Goal: Task Accomplishment & Management: Complete application form

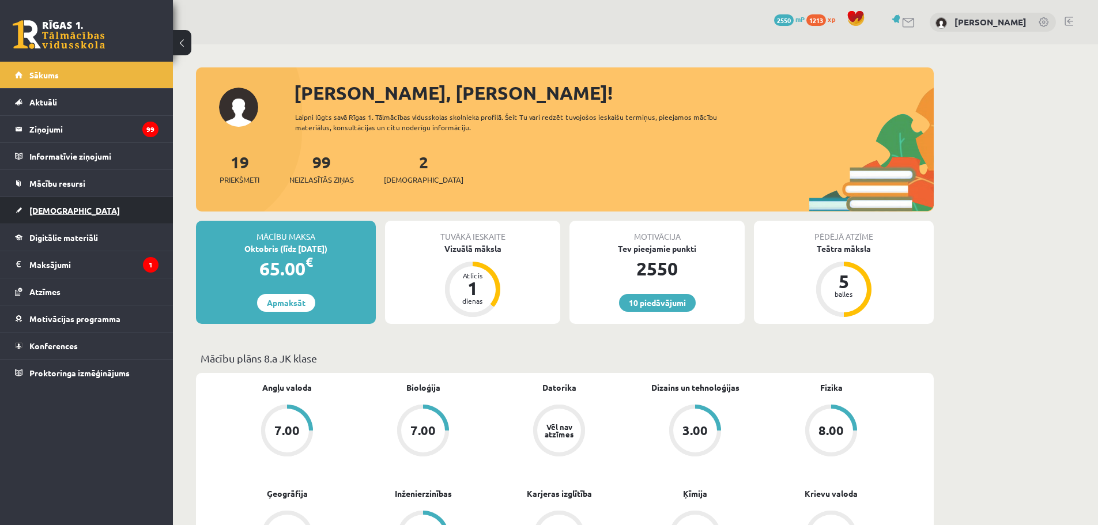
click at [54, 210] on span "[DEMOGRAPHIC_DATA]" at bounding box center [74, 210] width 90 height 10
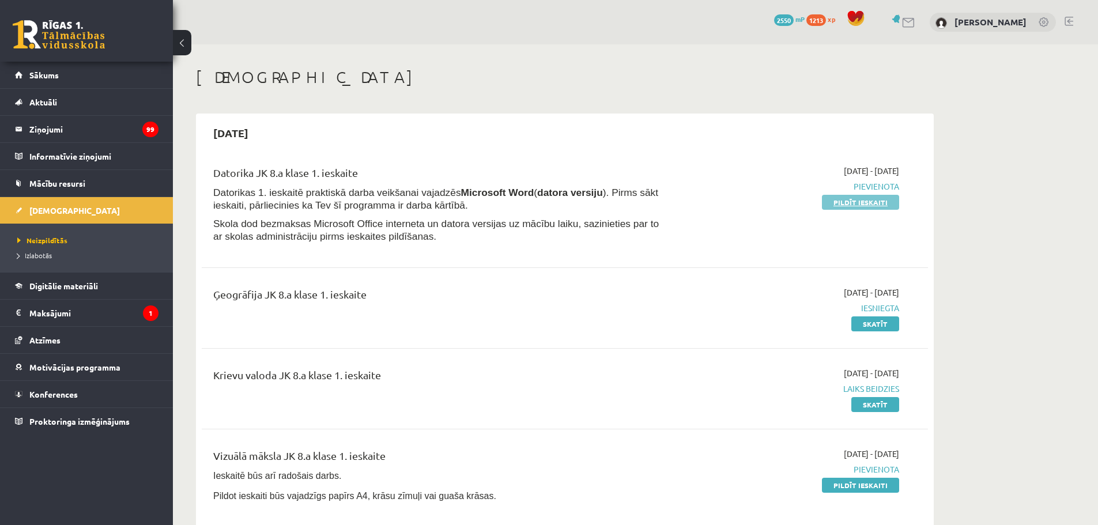
click at [838, 199] on link "Pildīt ieskaiti" at bounding box center [860, 202] width 77 height 15
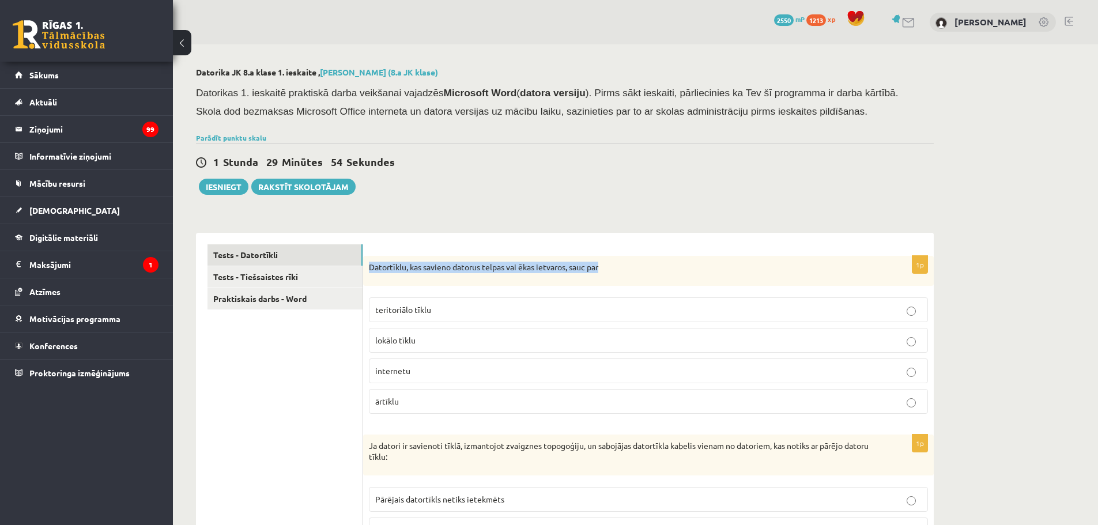
drag, startPoint x: 370, startPoint y: 265, endPoint x: 610, endPoint y: 261, distance: 240.4
click at [610, 261] on div "Datortīklu, kas savieno datorus telpas vai ēkas ietvaros, sauc par" at bounding box center [648, 271] width 571 height 30
copy p "Datortīklu, kas savieno datorus telpas vai ēkas ietvaros, sauc par"
click at [458, 334] on p "lokālo tīklu" at bounding box center [648, 340] width 546 height 12
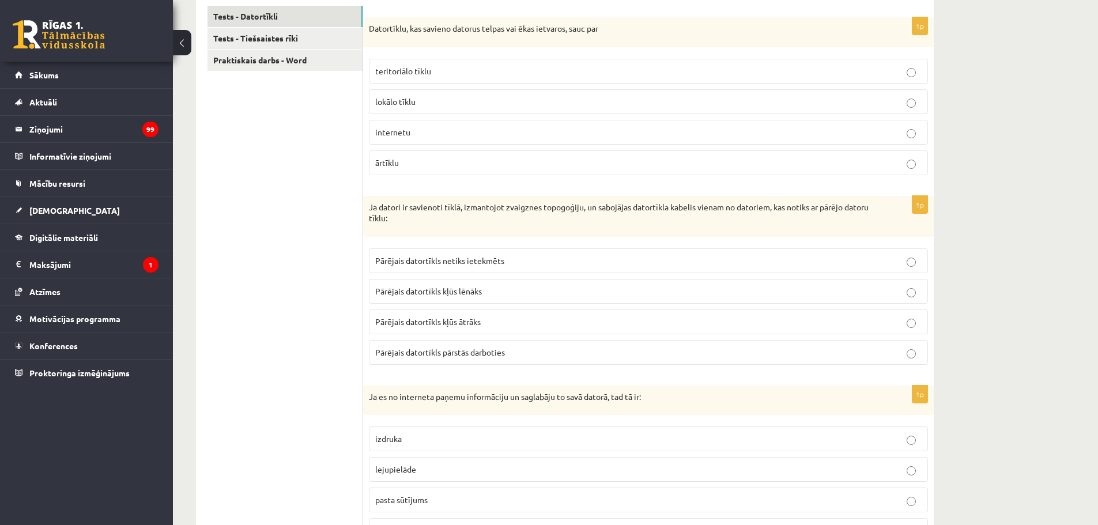
scroll to position [288, 0]
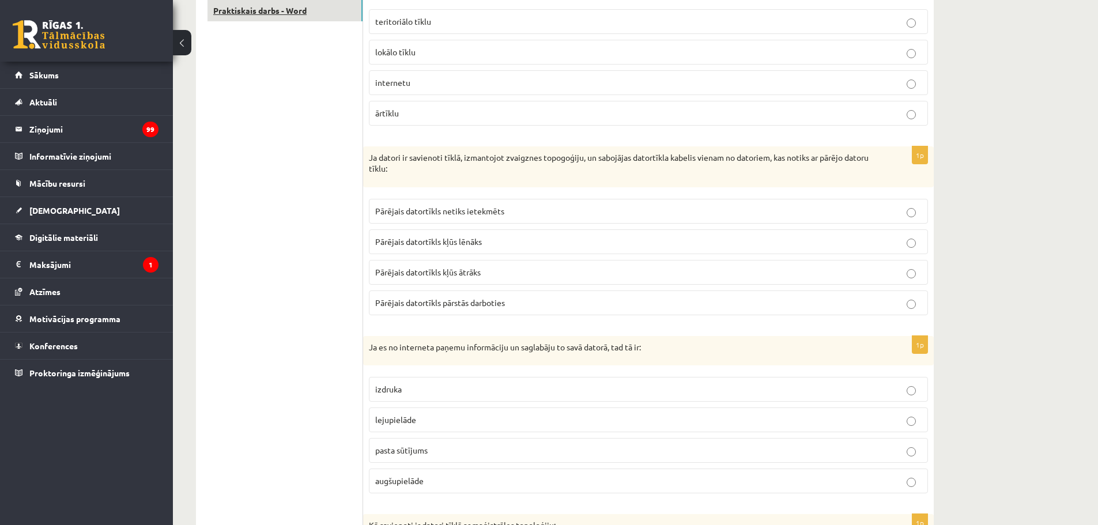
click at [279, 14] on link "Praktiskais darbs - Word" at bounding box center [285, 10] width 155 height 21
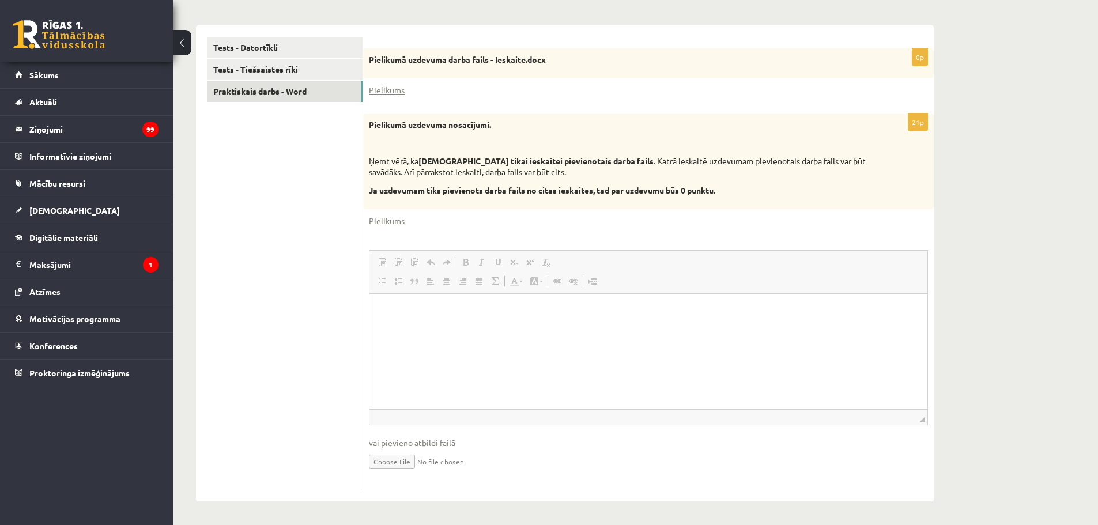
scroll to position [0, 0]
click at [387, 90] on link "Pielikums" at bounding box center [387, 90] width 36 height 12
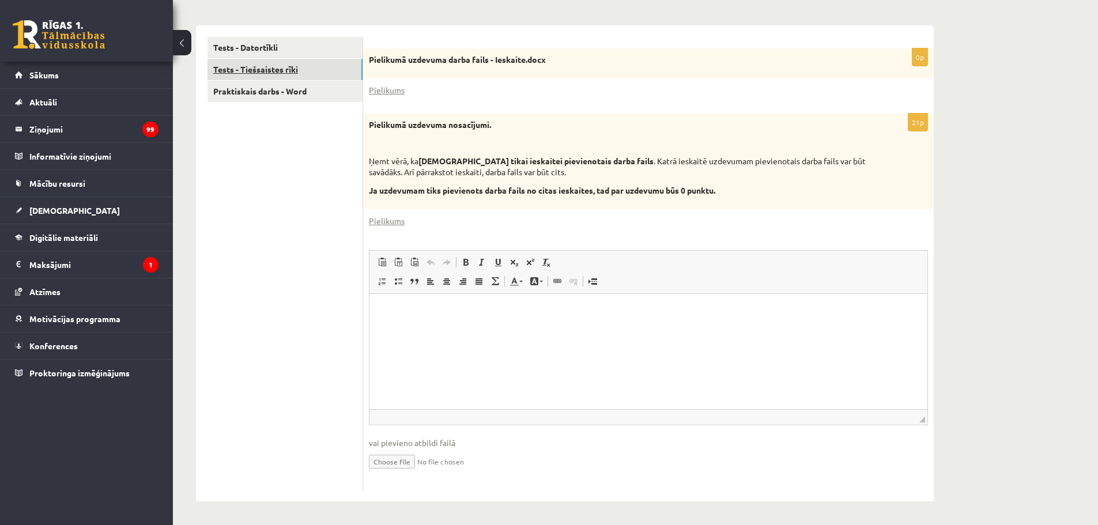
click at [276, 67] on link "Tests - Tiešsaistes rīki" at bounding box center [285, 69] width 155 height 21
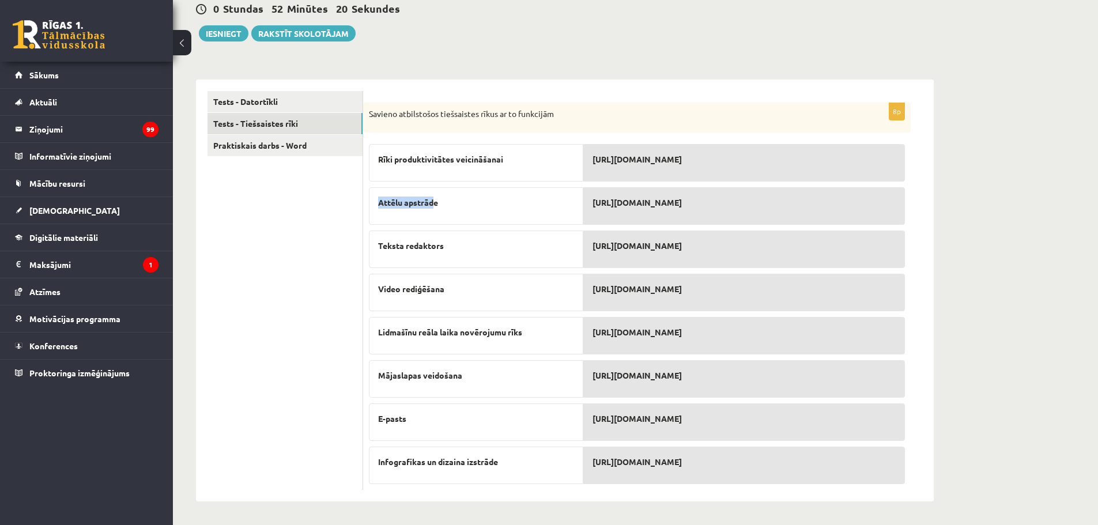
drag, startPoint x: 379, startPoint y: 199, endPoint x: 436, endPoint y: 191, distance: 57.6
click at [436, 191] on div "Attēlu apstrāde" at bounding box center [476, 205] width 214 height 37
click at [610, 169] on div "http://www.wix.com/" at bounding box center [744, 162] width 322 height 37
click at [662, 160] on span "https://www.editpad.org/" at bounding box center [637, 159] width 89 height 12
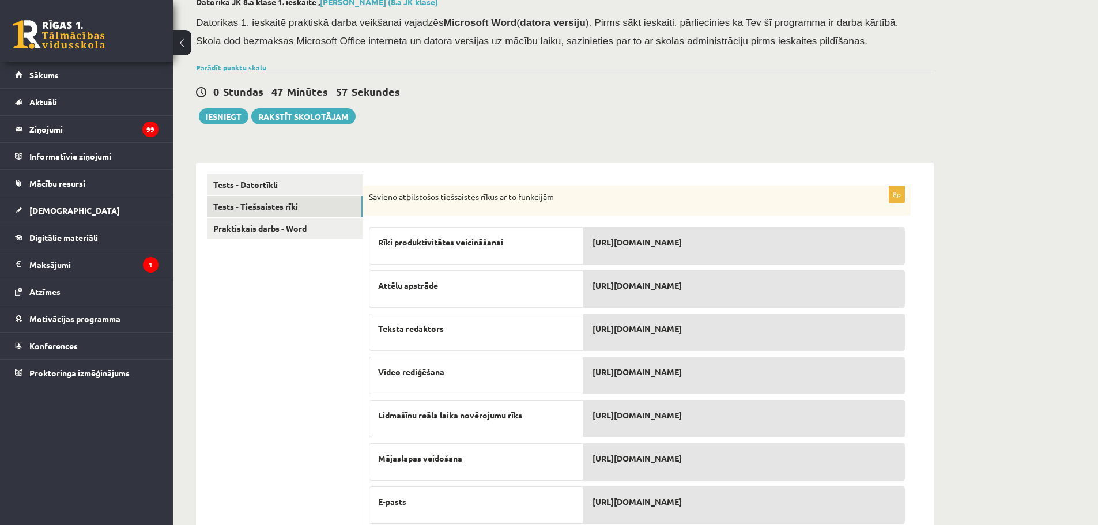
scroll to position [0, 0]
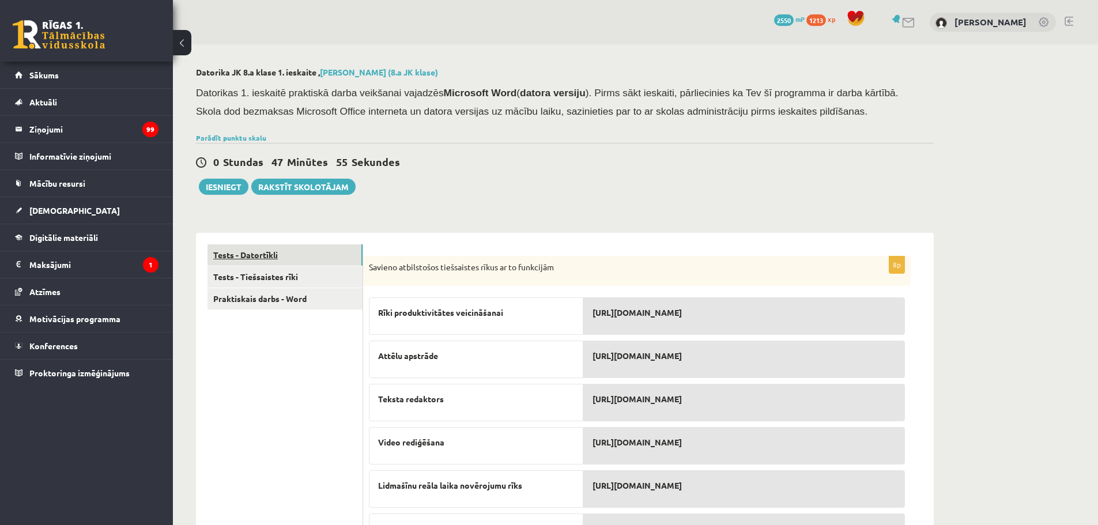
click at [261, 250] on link "Tests - Datortīkli" at bounding box center [285, 254] width 155 height 21
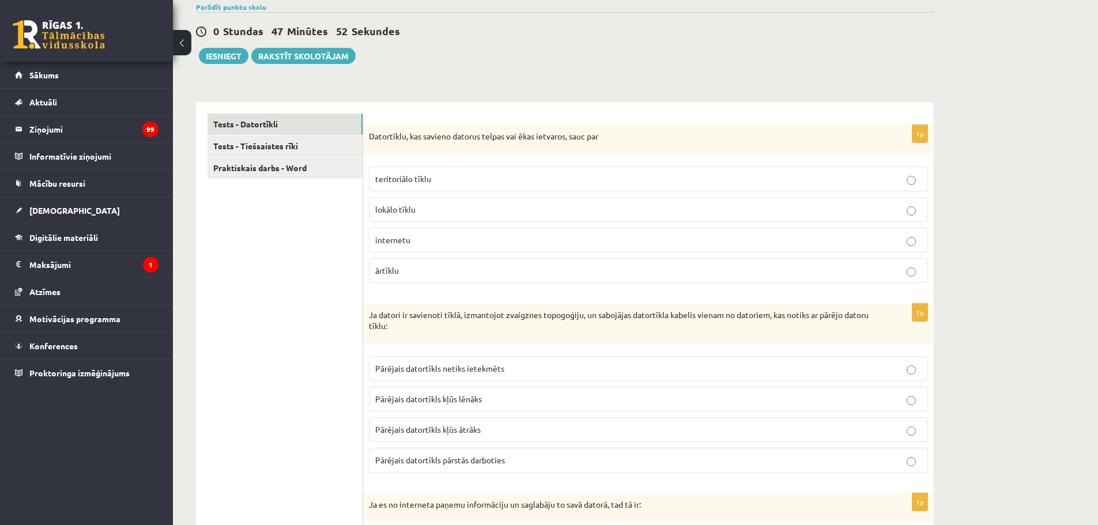
scroll to position [173, 0]
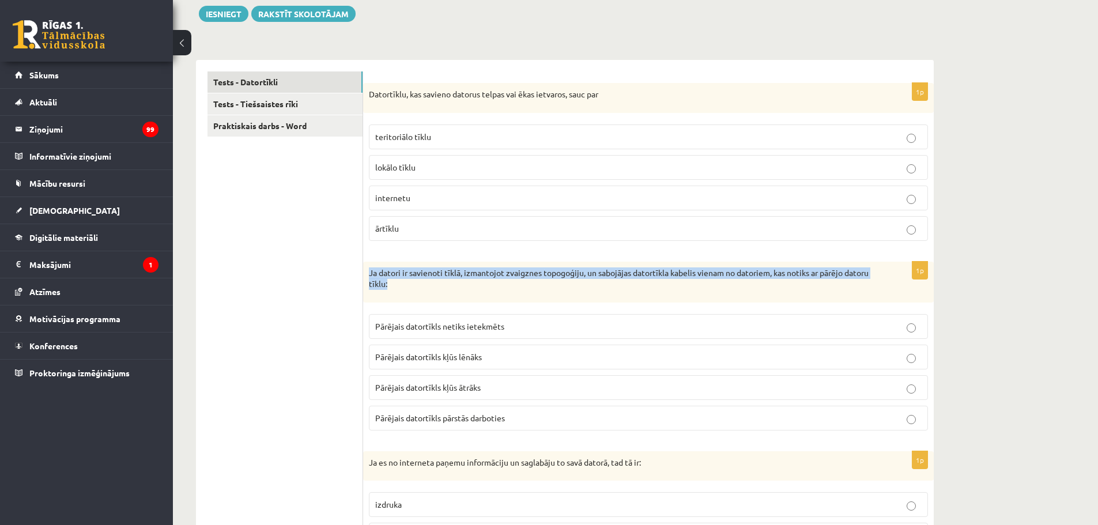
drag, startPoint x: 369, startPoint y: 272, endPoint x: 418, endPoint y: 285, distance: 50.8
click at [418, 285] on p "Ja datori ir savienoti tīklā, izmantojot zvaigznes topogoģiju, un sabojājas dat…" at bounding box center [619, 278] width 501 height 22
copy p "Ja datori ir savienoti tīklā, izmantojot zvaigznes topogoģiju, un sabojājas dat…"
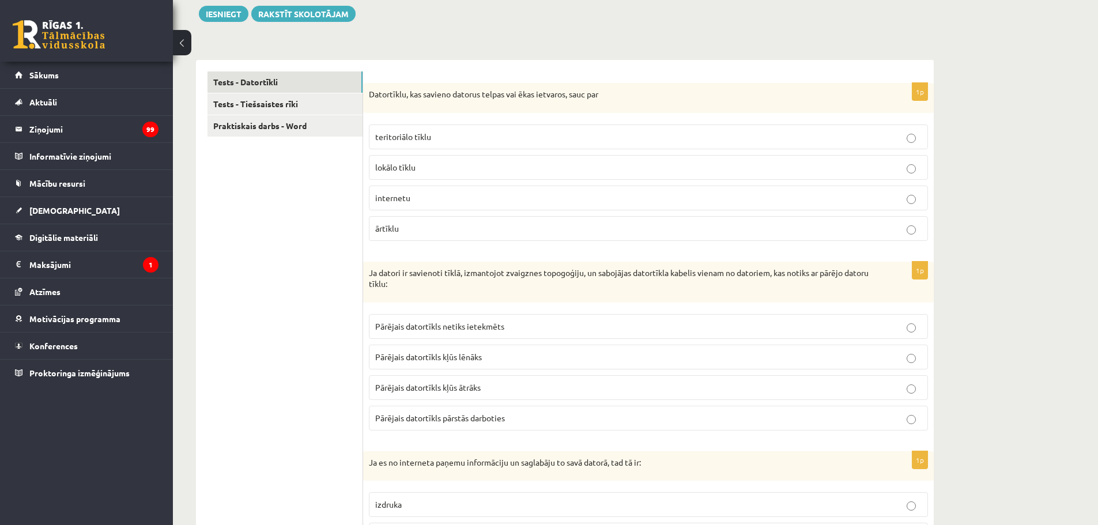
click at [439, 326] on span "Pārējais datortīkls netiks ietekmēts" at bounding box center [439, 326] width 129 height 10
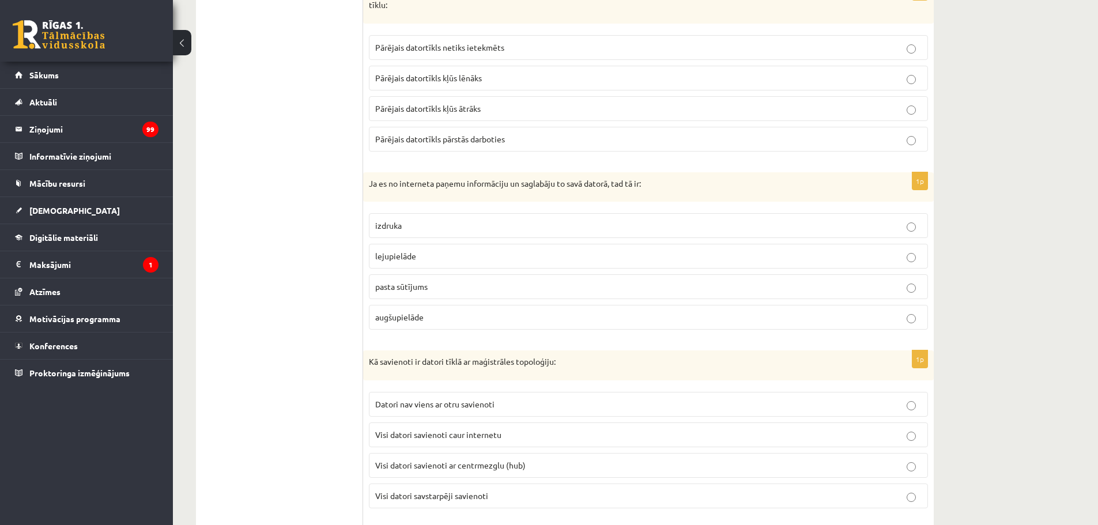
scroll to position [461, 0]
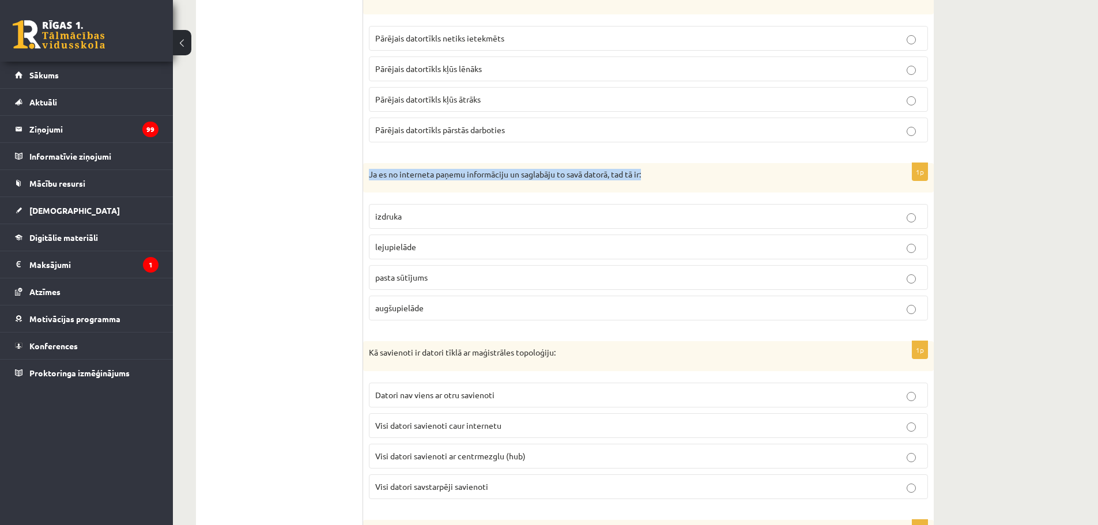
drag, startPoint x: 370, startPoint y: 172, endPoint x: 663, endPoint y: 163, distance: 293.5
click at [663, 163] on div "Ja es no interneta paņemu informāciju un saglabāju to savā datorā, tad tā ir:" at bounding box center [648, 178] width 571 height 30
copy p "Ja es no interneta paņemu informāciju un saglabāju to savā datorā, tad tā ir:"
click at [414, 247] on span "lejupielāde" at bounding box center [395, 247] width 41 height 10
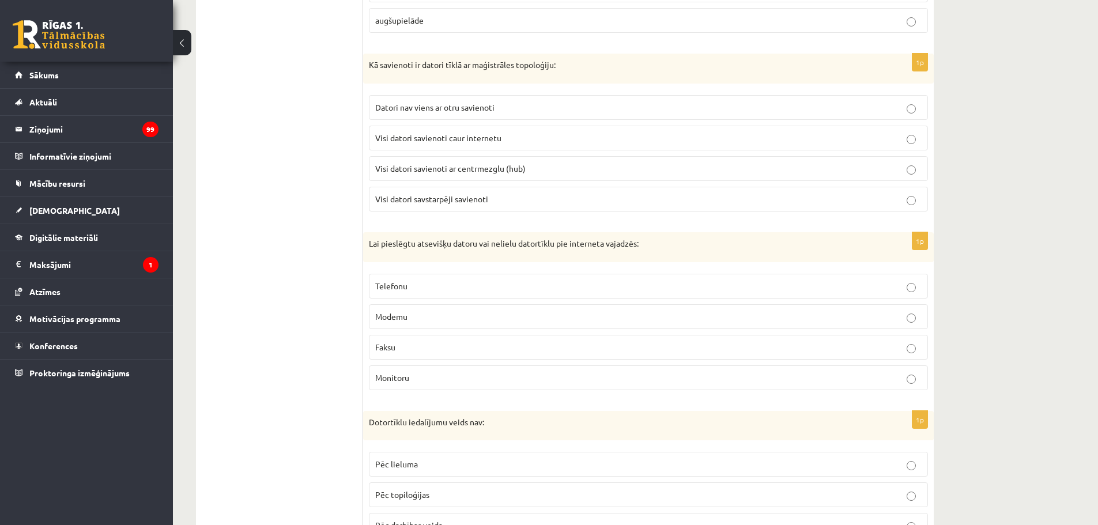
scroll to position [749, 0]
click at [397, 316] on span "Modemu" at bounding box center [391, 316] width 32 height 10
drag, startPoint x: 369, startPoint y: 62, endPoint x: 561, endPoint y: 64, distance: 192.5
click at [561, 64] on p "Kā savienoti ir datori tīklā ar maģistrāles topoloģiju:" at bounding box center [619, 65] width 501 height 12
copy p "Kā savienoti ir datori tīklā ar maģistrāles topoloģiju:"
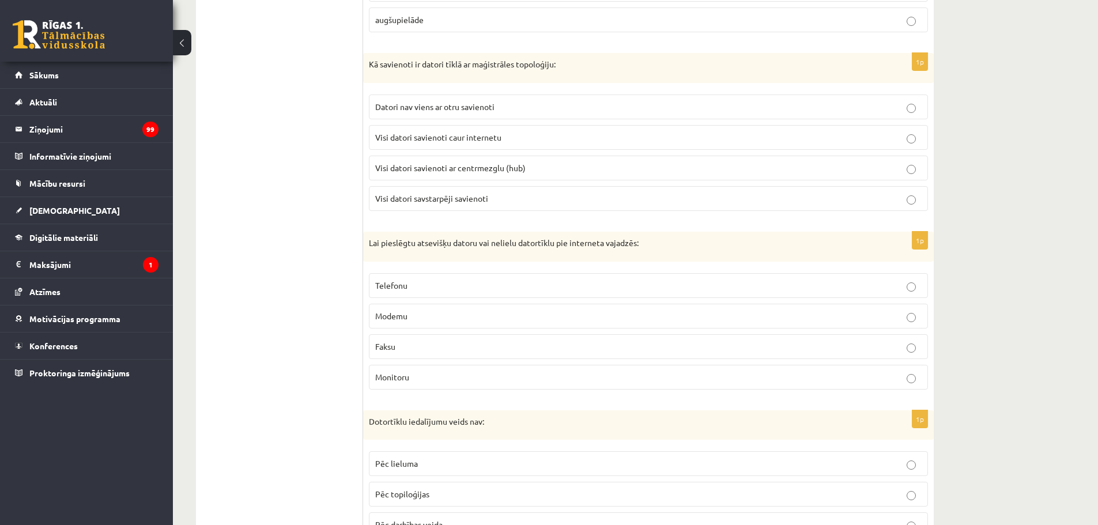
click at [472, 201] on span "Visi datori savstarpēji savienoti" at bounding box center [431, 198] width 113 height 10
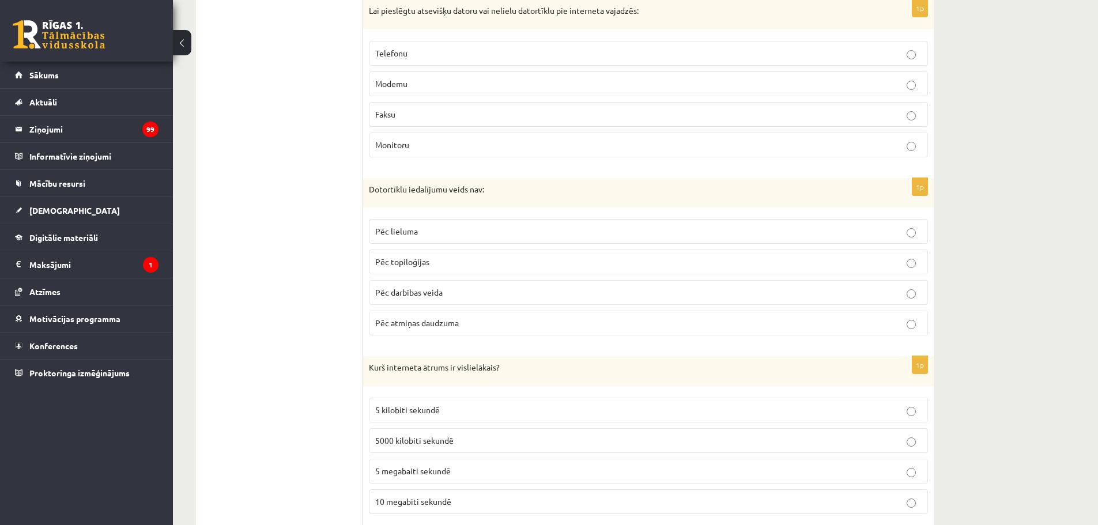
scroll to position [1038, 0]
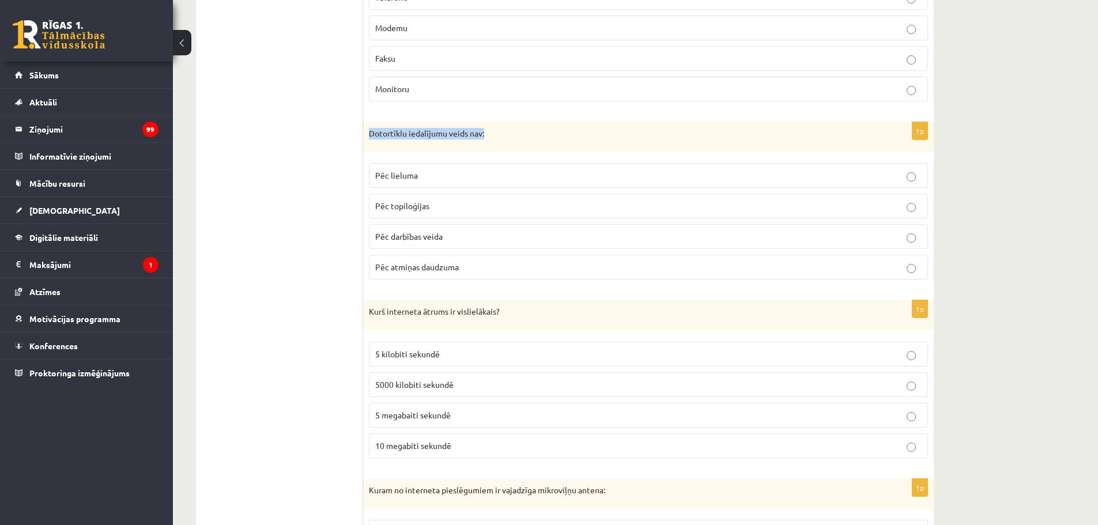
drag, startPoint x: 371, startPoint y: 134, endPoint x: 493, endPoint y: 127, distance: 121.8
click at [493, 127] on div "Dotortīklu iedalījumu veids nav:" at bounding box center [648, 137] width 571 height 30
copy p "Dotortīklu iedalījumu veids nav:"
click at [437, 239] on span "Pēc darbības veida" at bounding box center [408, 236] width 67 height 10
drag, startPoint x: 499, startPoint y: 312, endPoint x: 369, endPoint y: 312, distance: 130.3
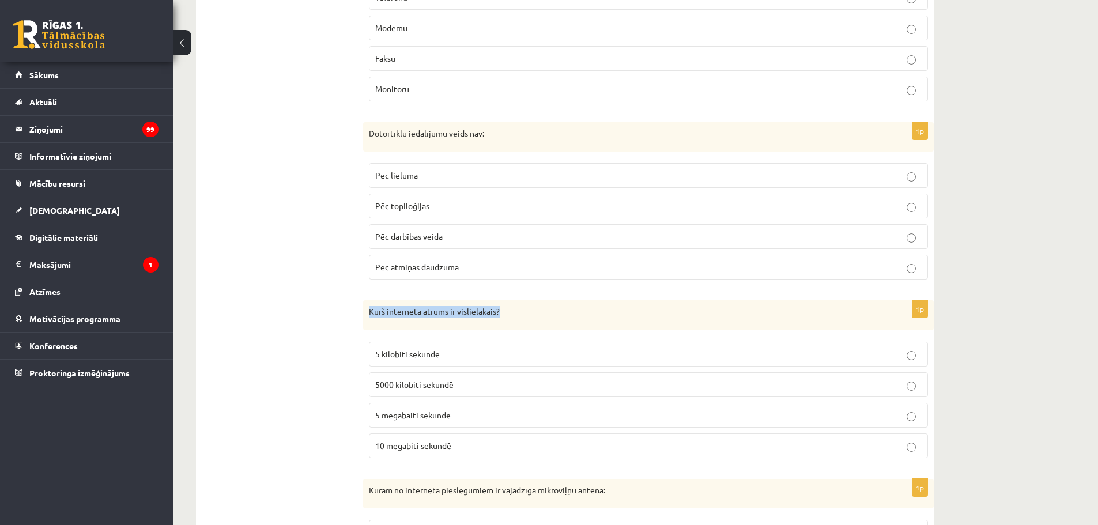
click at [369, 312] on p "Kurš interneta ātrums ir vislielākais?" at bounding box center [619, 312] width 501 height 12
copy p "Kurš interneta ātrums ir vislielākais?"
click at [455, 269] on span "Pēc atmiņas daudzuma" at bounding box center [417, 267] width 84 height 10
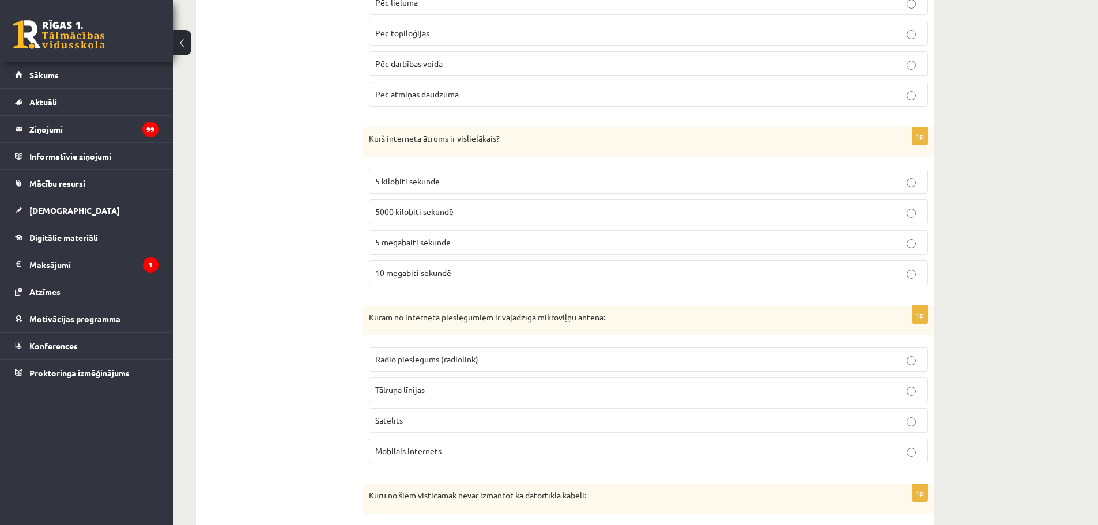
scroll to position [1268, 0]
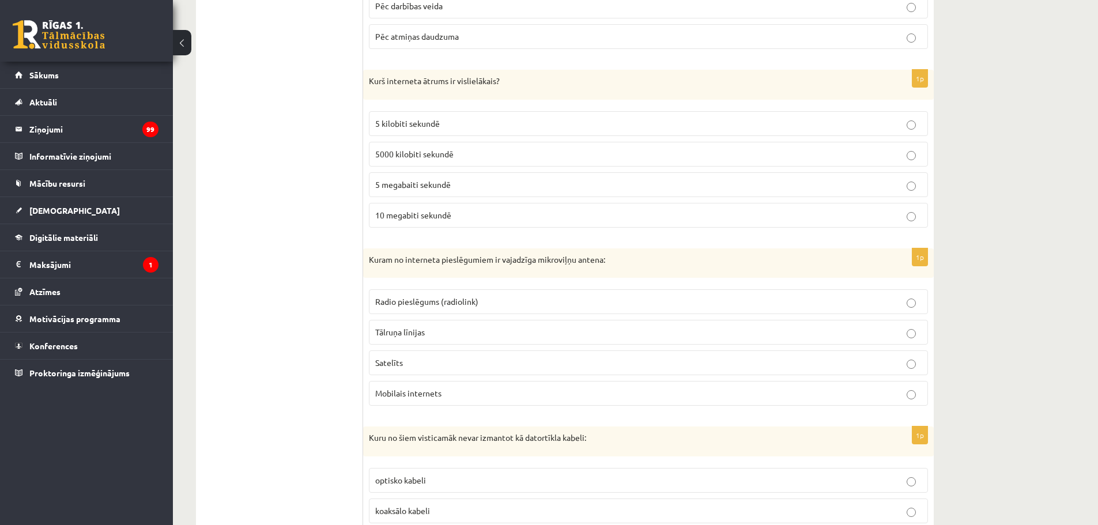
click at [417, 184] on span "5 megabaiti sekundē" at bounding box center [413, 184] width 76 height 10
drag, startPoint x: 369, startPoint y: 257, endPoint x: 604, endPoint y: 264, distance: 235.3
click at [604, 264] on p "Kuram no interneta pieslēgumiem ir vajadzīga mikroviļņu antena:" at bounding box center [619, 260] width 501 height 12
copy p "Kuram no interneta pieslēgumiem ir vajadzīga mikroviļņu antena"
click at [469, 306] on span "Radio pieslēgums (radiolink)" at bounding box center [426, 301] width 103 height 10
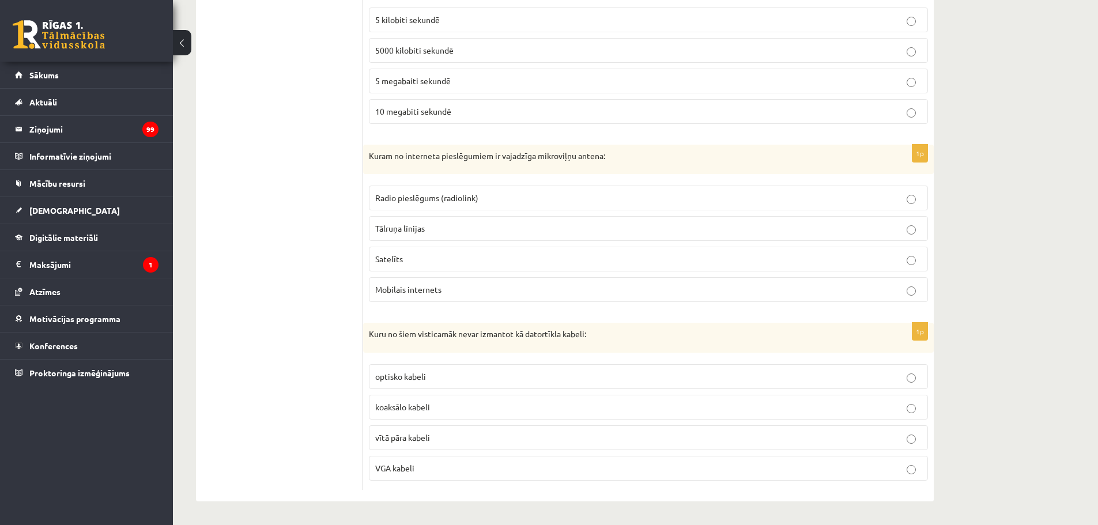
scroll to position [1372, 0]
drag, startPoint x: 526, startPoint y: 332, endPoint x: 616, endPoint y: 322, distance: 91.0
copy p "datortīkla kabeli:"
drag, startPoint x: 432, startPoint y: 375, endPoint x: 374, endPoint y: 377, distance: 57.7
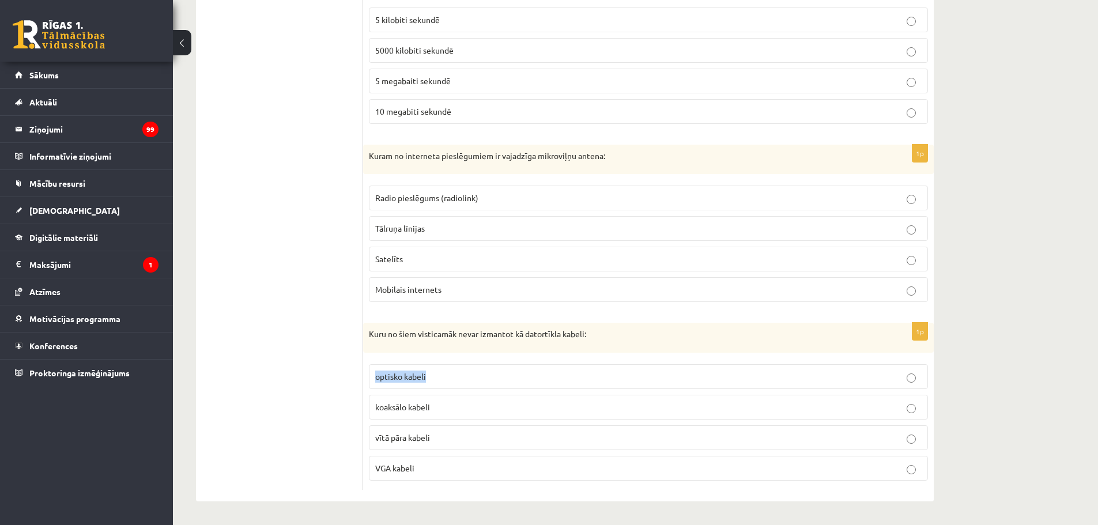
click at [374, 377] on label "optisko kabeli" at bounding box center [648, 376] width 559 height 25
copy span "optisko kabeli"
drag, startPoint x: 608, startPoint y: 334, endPoint x: 366, endPoint y: 333, distance: 241.5
click at [366, 333] on div "Kuru no šiem visticamāk nevar izmantot kā datortīkla kabeli:" at bounding box center [648, 338] width 571 height 30
copy p "Kuru no šiem visticamāk nevar izmantot kā datortīkla kabeli:"
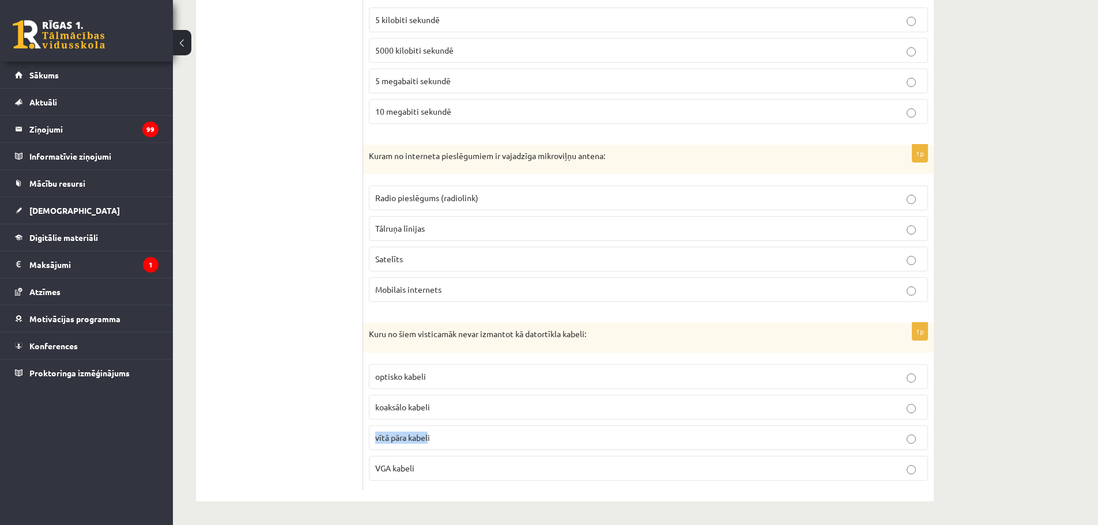
drag, startPoint x: 429, startPoint y: 438, endPoint x: 371, endPoint y: 440, distance: 58.8
click at [371, 440] on label "vītā pāra kabeli" at bounding box center [648, 437] width 559 height 25
drag, startPoint x: 419, startPoint y: 469, endPoint x: 374, endPoint y: 466, distance: 45.1
click at [374, 466] on label "VGA kabeli" at bounding box center [648, 468] width 559 height 25
click at [435, 469] on p "VGA kabeli" at bounding box center [648, 468] width 546 height 12
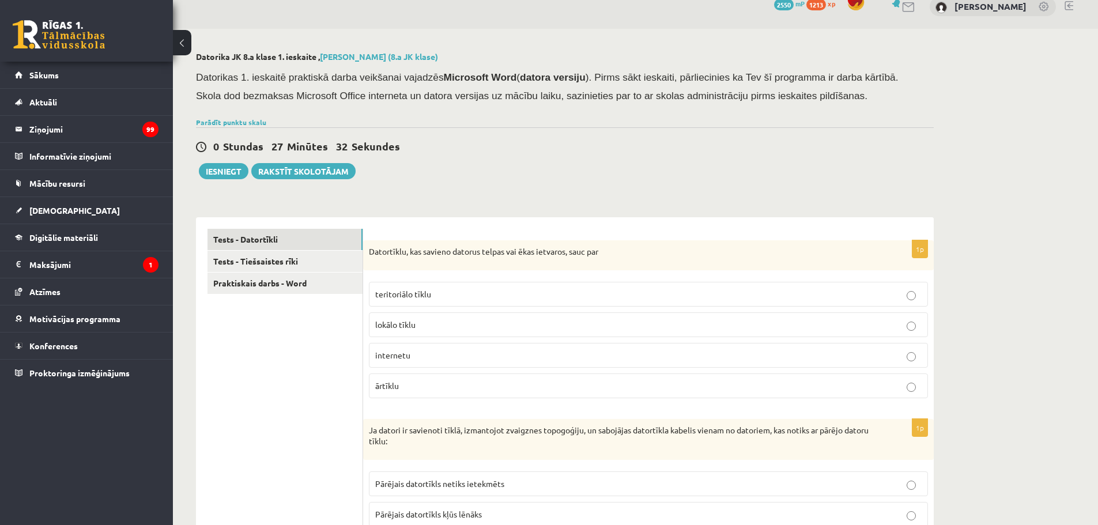
scroll to position [0, 0]
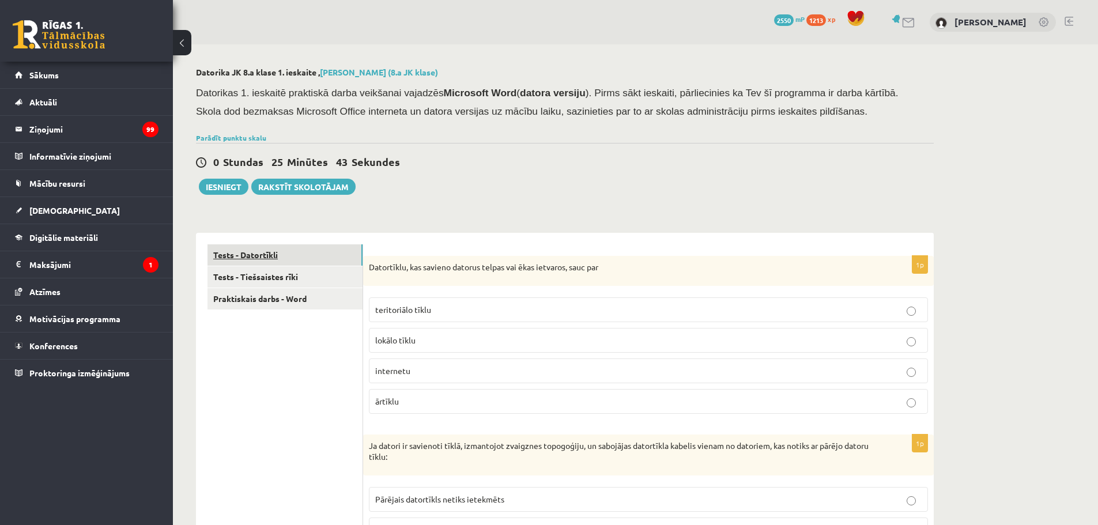
click at [266, 256] on link "Tests - Datortīkli" at bounding box center [285, 254] width 155 height 21
click at [256, 277] on link "Tests - Tiešsaistes rīki" at bounding box center [285, 276] width 155 height 21
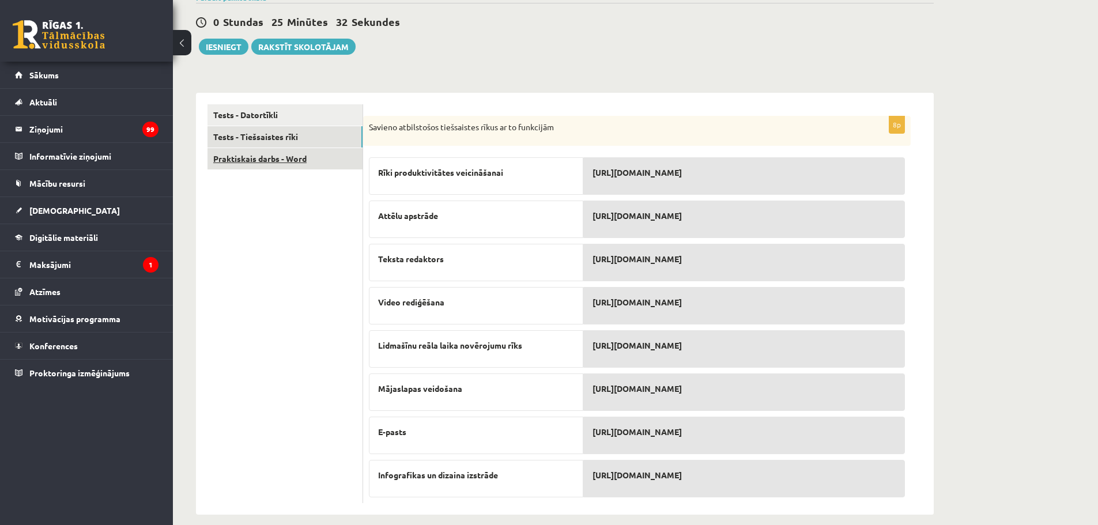
scroll to position [154, 0]
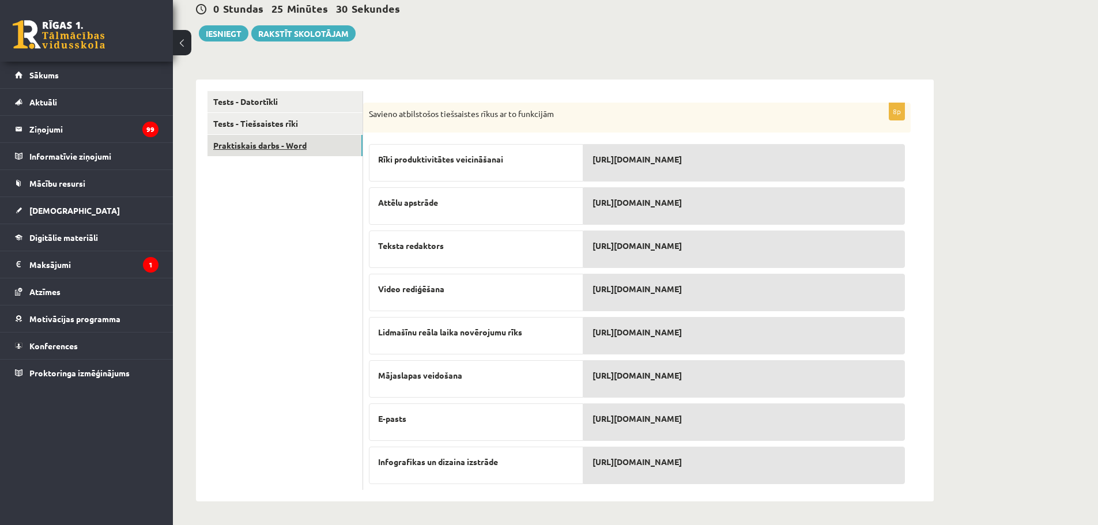
click at [248, 149] on link "Praktiskais darbs - Word" at bounding box center [285, 145] width 155 height 21
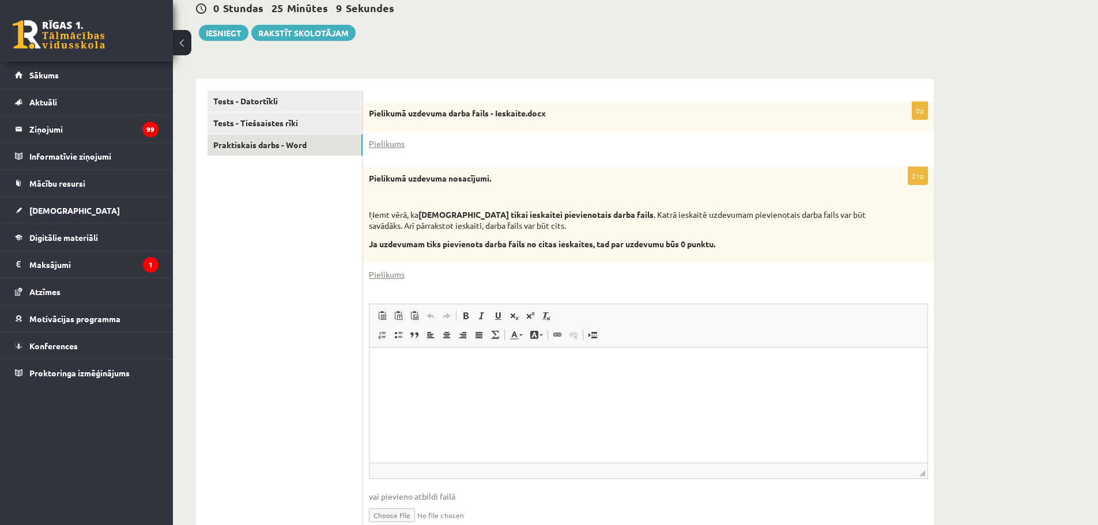
scroll to position [0, 0]
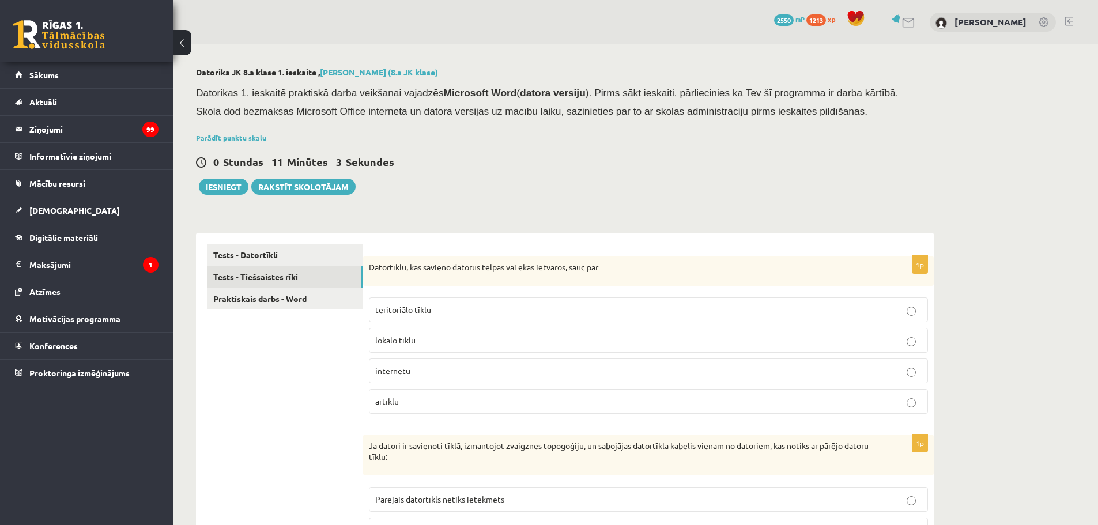
click at [286, 275] on link "Tests - Tiešsaistes rīki" at bounding box center [285, 276] width 155 height 21
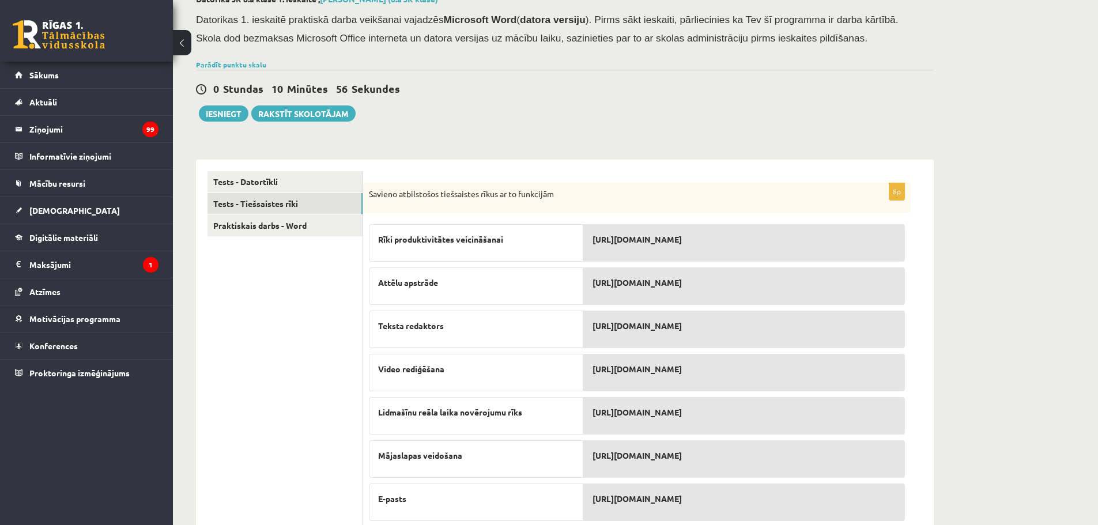
scroll to position [153, 0]
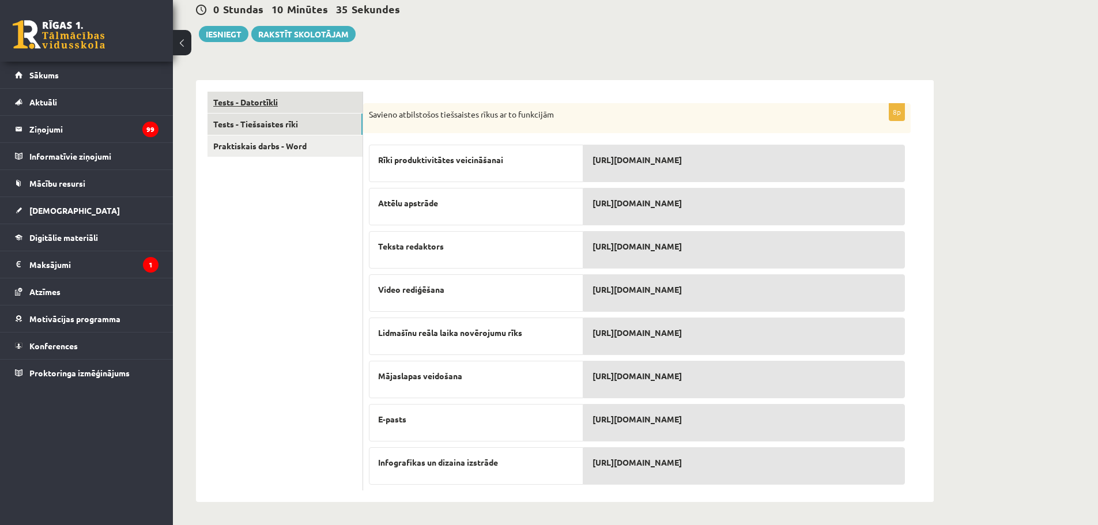
click at [236, 97] on link "Tests - Datortīkli" at bounding box center [285, 102] width 155 height 21
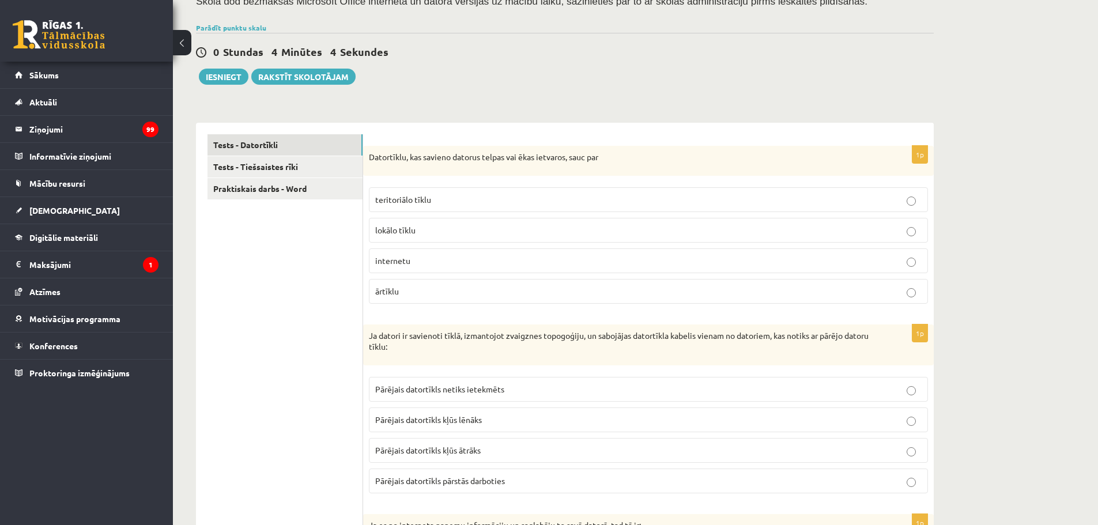
scroll to position [0, 0]
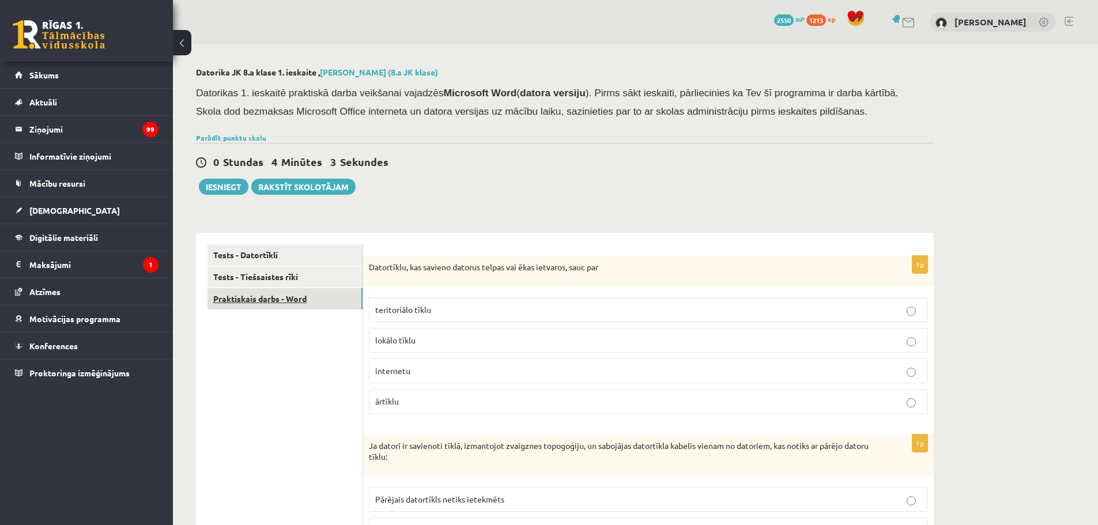
click at [254, 296] on link "Praktiskais darbs - Word" at bounding box center [285, 298] width 155 height 21
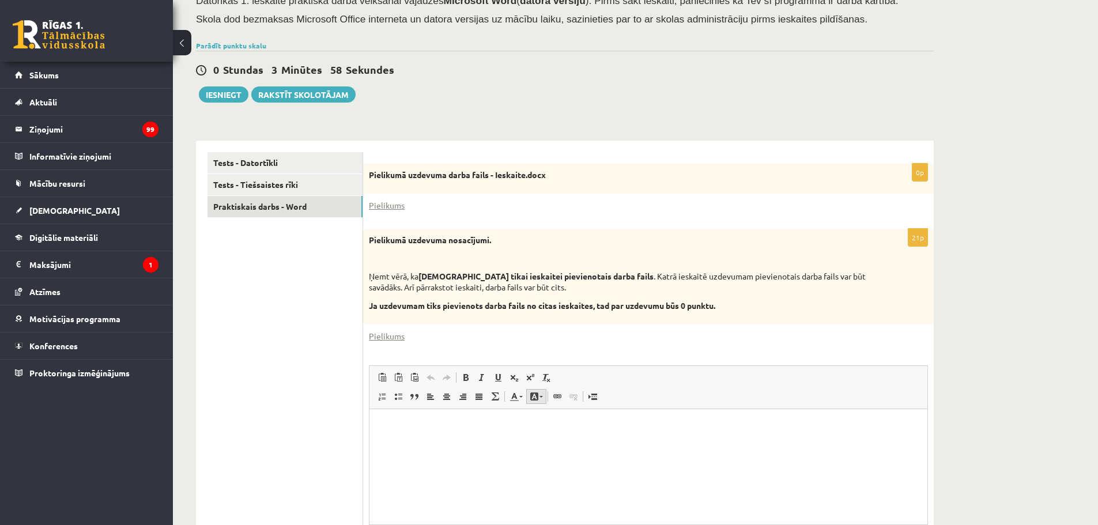
scroll to position [208, 0]
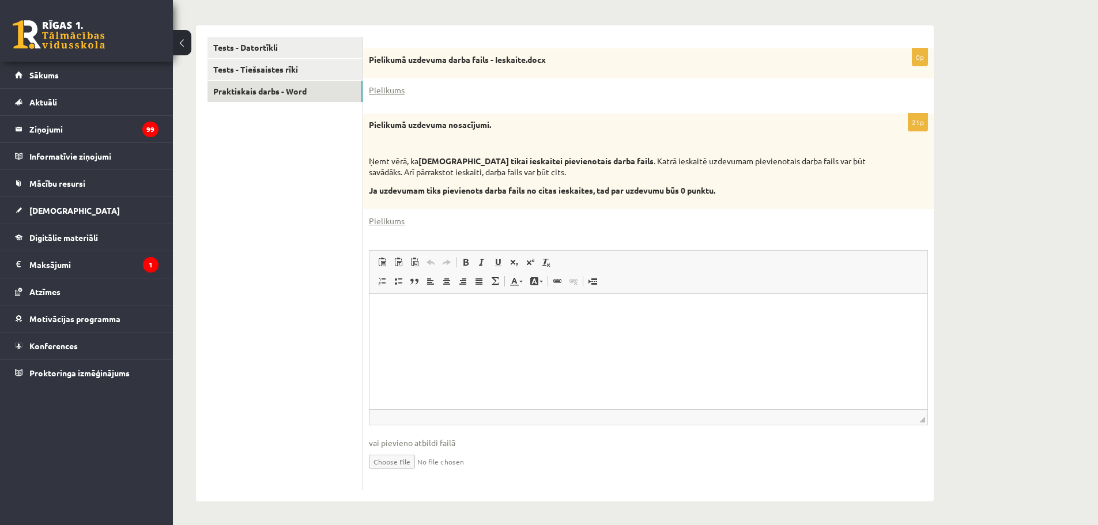
click at [399, 465] on input "file" at bounding box center [648, 461] width 559 height 24
type input "**********"
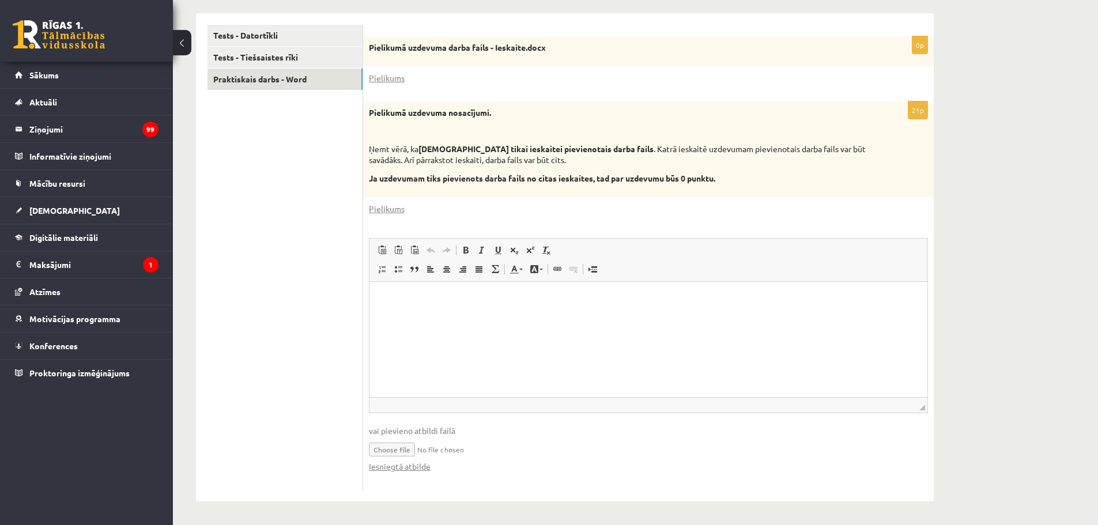
scroll to position [0, 0]
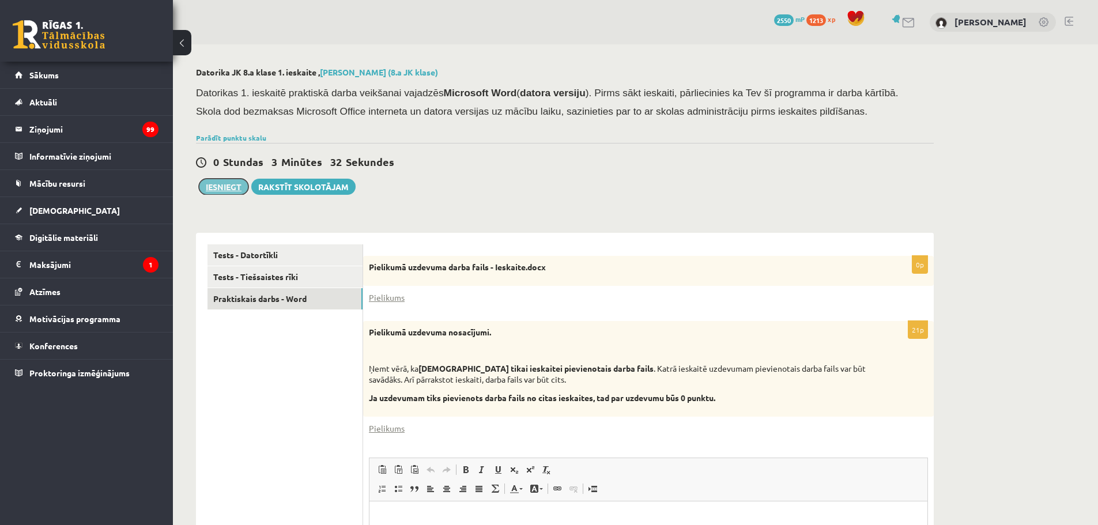
click at [227, 183] on button "Iesniegt" at bounding box center [224, 187] width 50 height 16
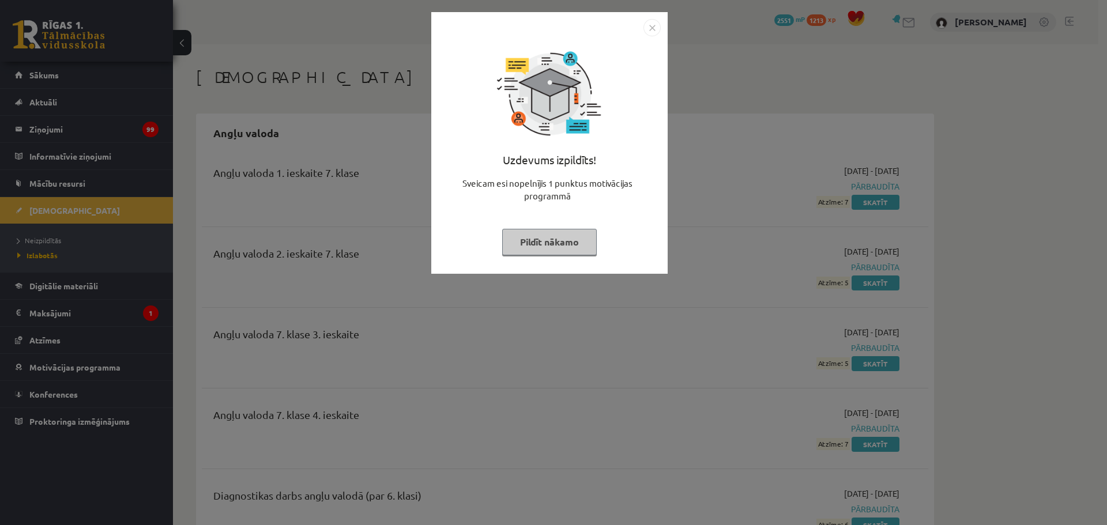
click at [655, 28] on img "Close" at bounding box center [651, 27] width 17 height 17
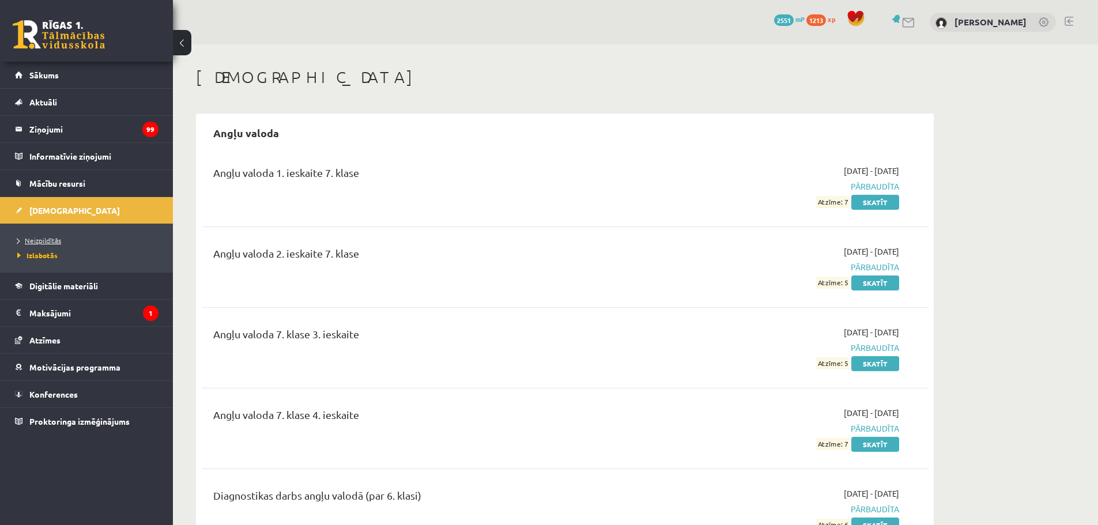
click at [47, 235] on link "Neizpildītās" at bounding box center [89, 240] width 144 height 10
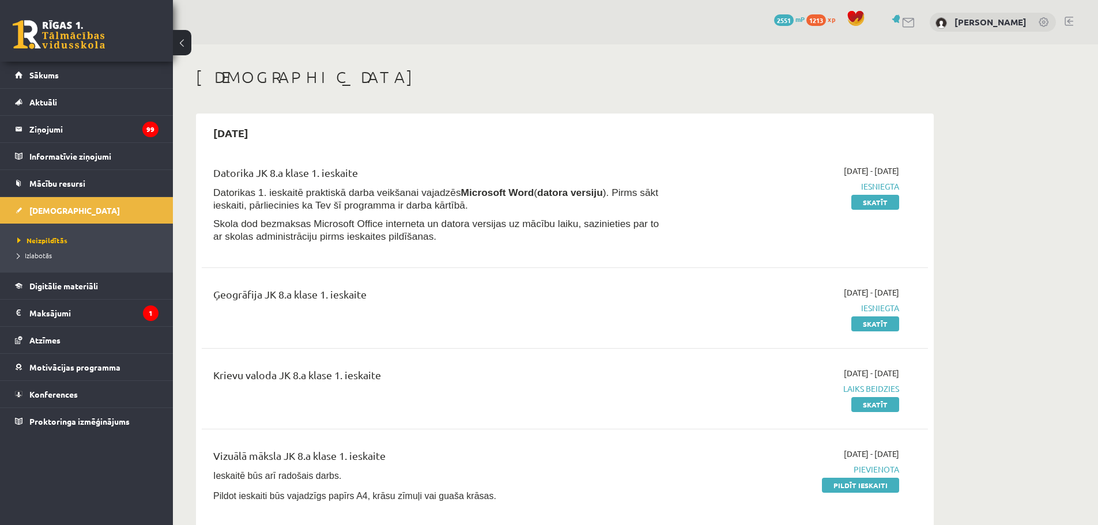
click at [1066, 21] on link at bounding box center [1069, 21] width 9 height 9
